Goal: Find specific page/section: Find specific page/section

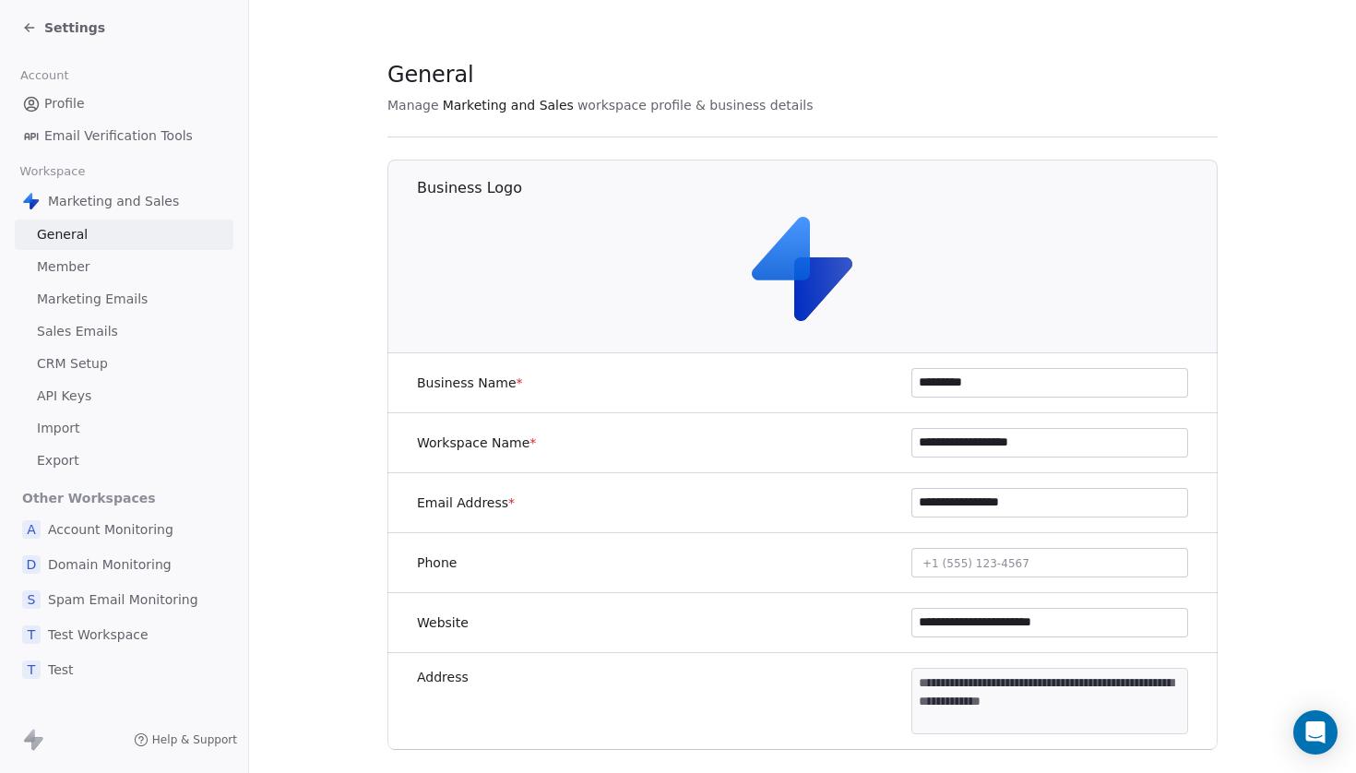
scroll to position [120, 0]
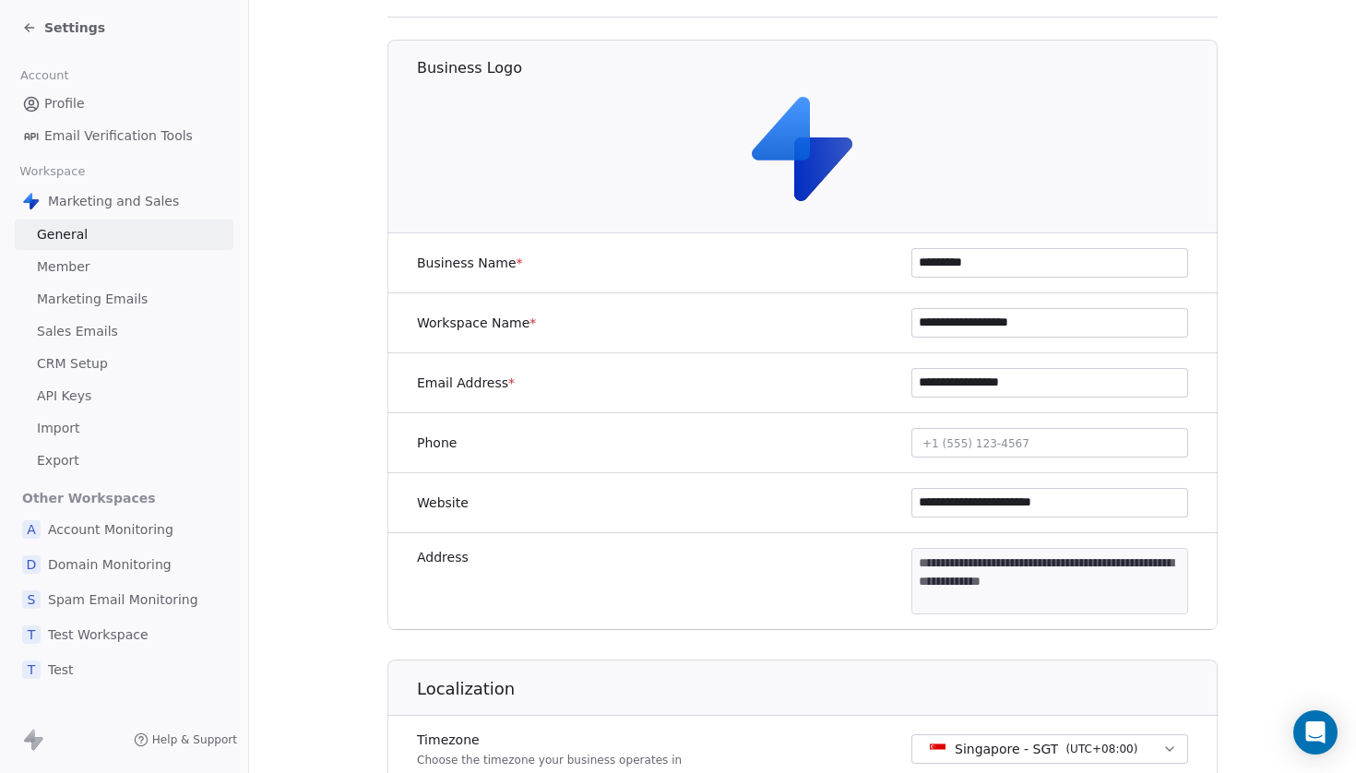
click at [35, 23] on icon at bounding box center [29, 27] width 15 height 15
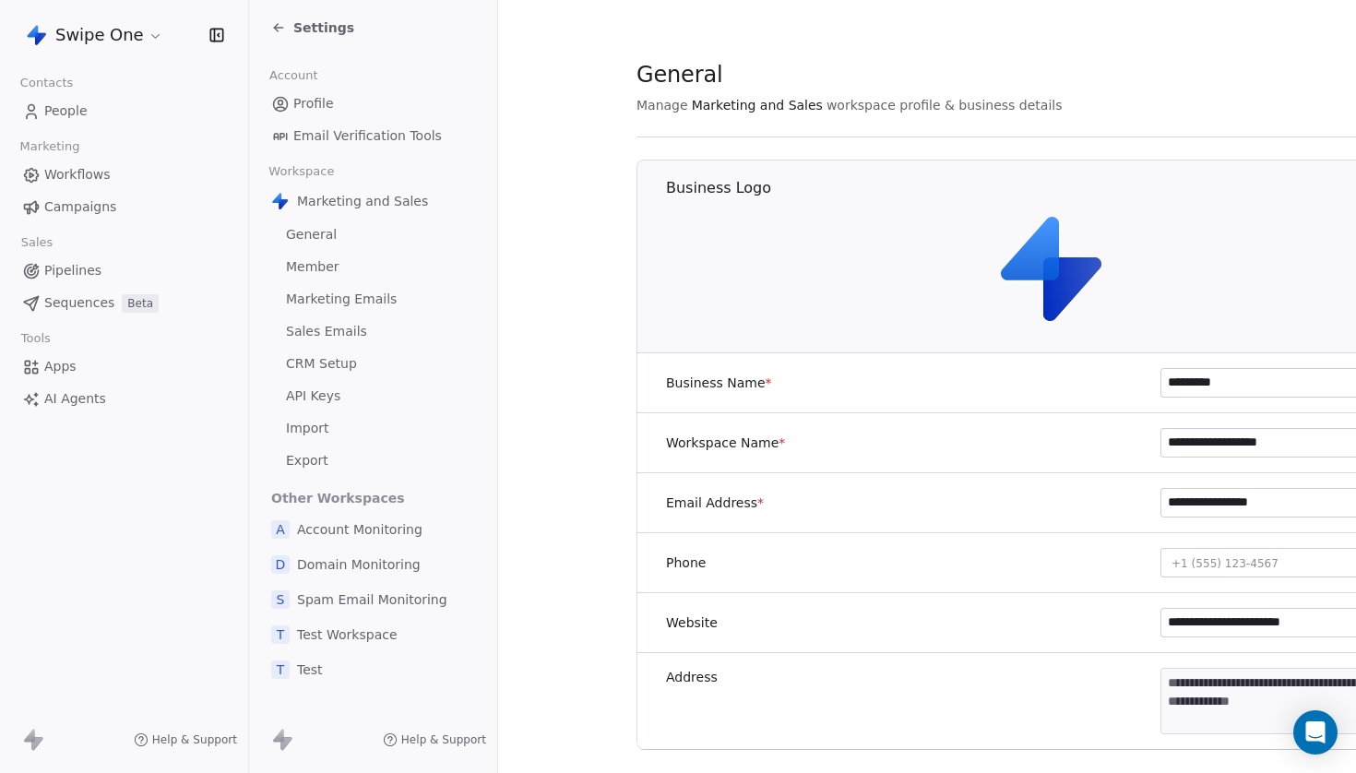
click at [57, 110] on span "People" at bounding box center [65, 110] width 43 height 19
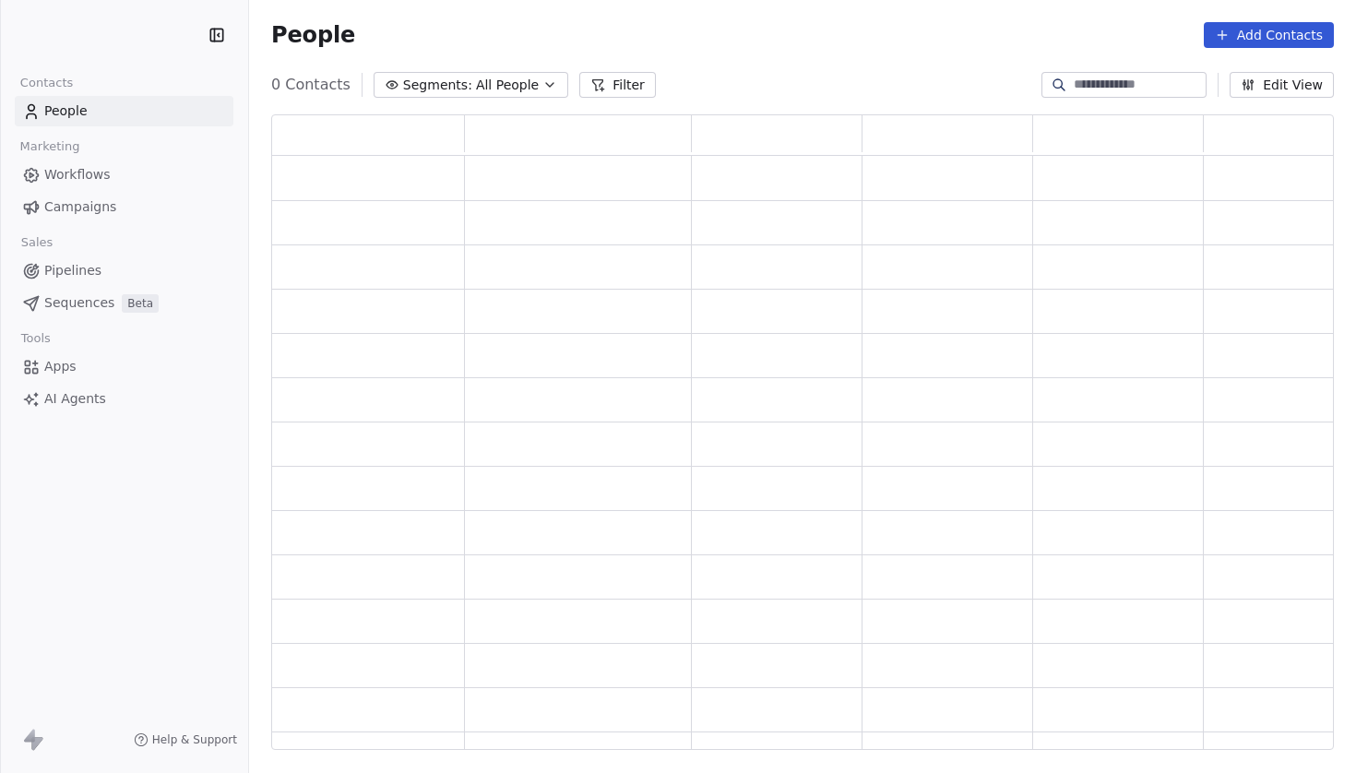
scroll to position [637, 1063]
